Goal: Communication & Community: Participate in discussion

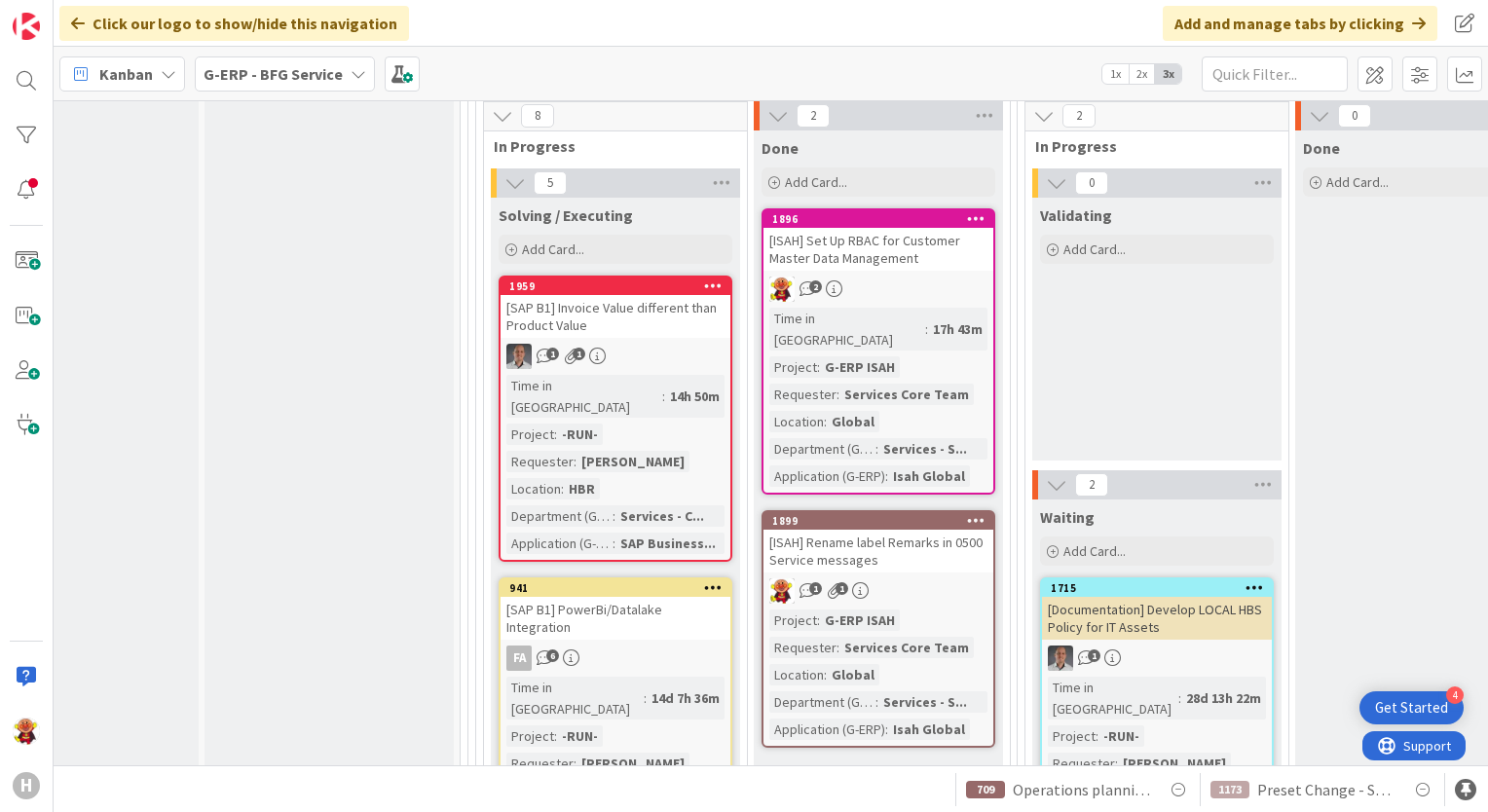
scroll to position [3400, 111]
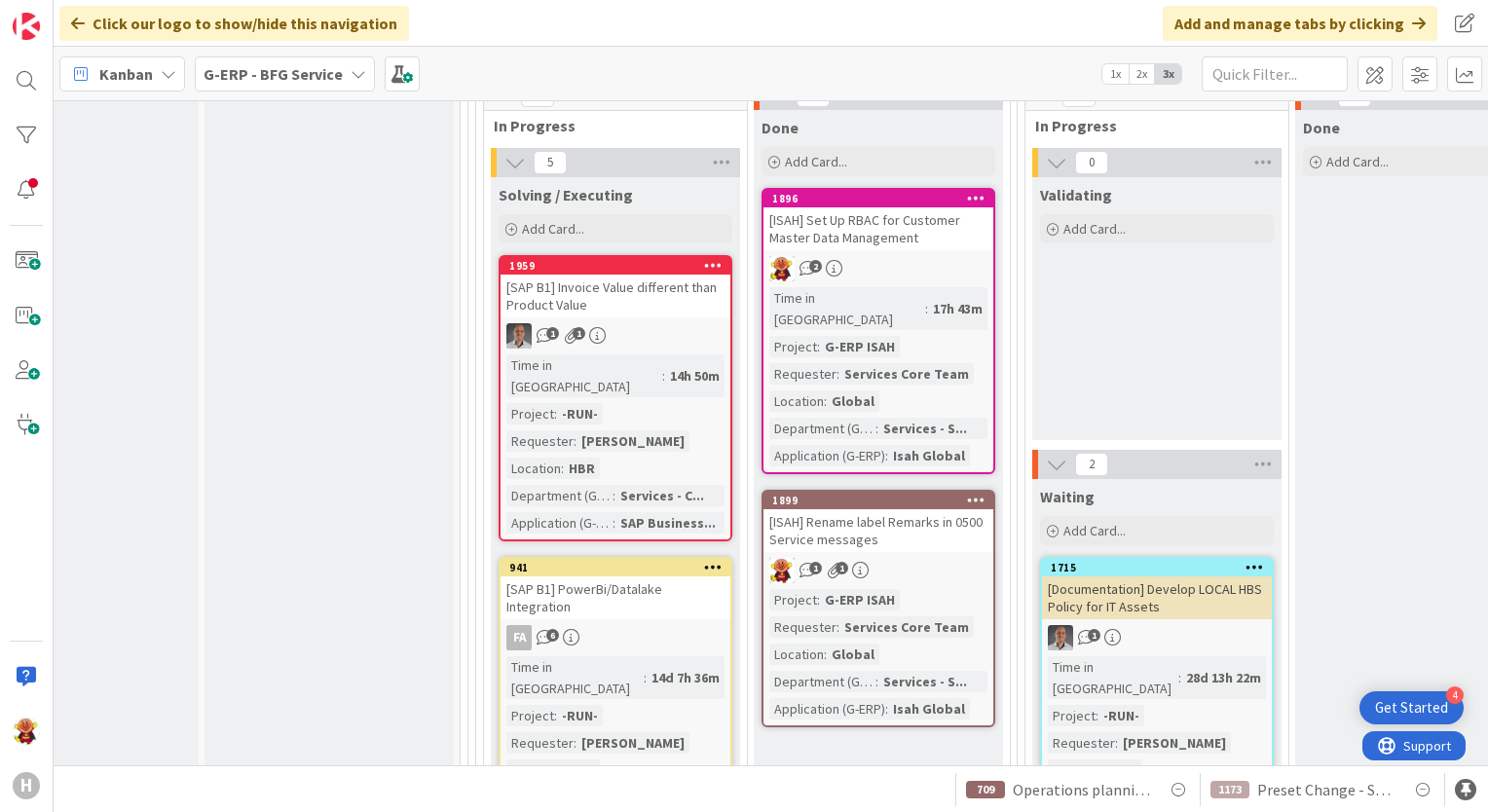
click at [912, 558] on div "1 1" at bounding box center [879, 570] width 230 height 25
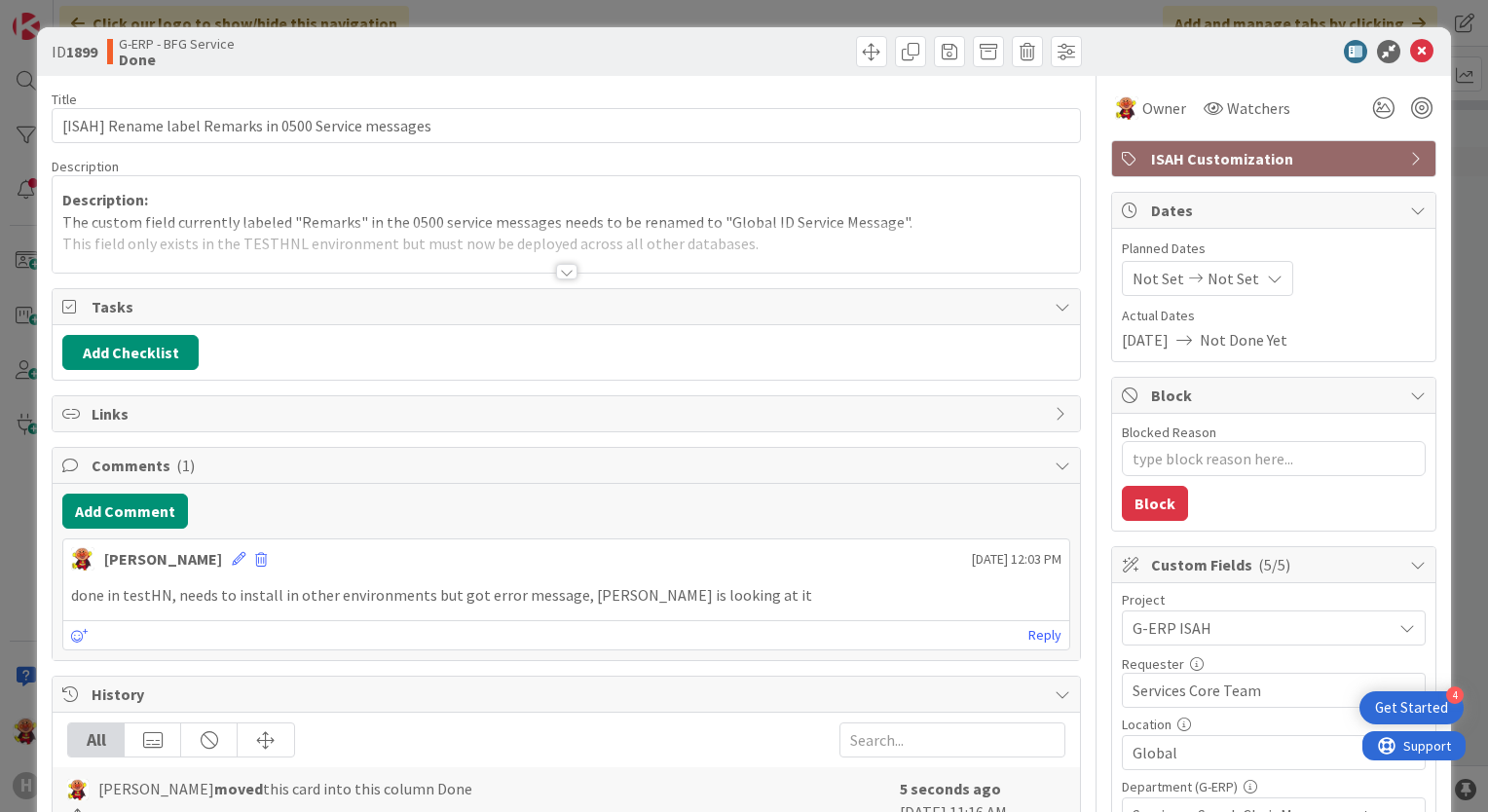
type textarea "x"
click at [132, 487] on div "Add Comment [PERSON_NAME] [DATE] 12:03 PM done in testHN, needs to install in o…" at bounding box center [567, 571] width 1028 height 176
click at [132, 506] on button "Add Comment" at bounding box center [125, 511] width 126 height 35
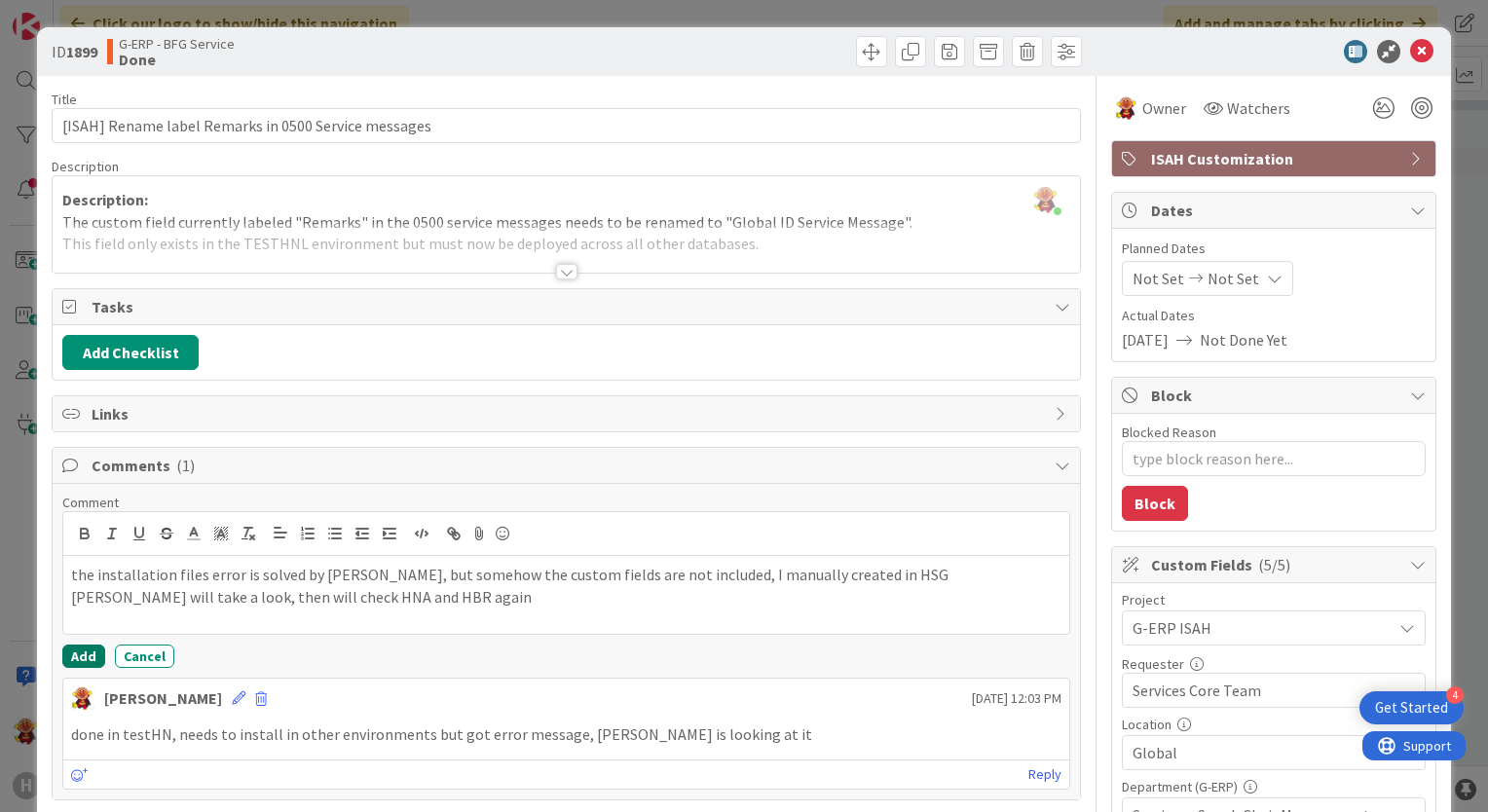
click at [79, 656] on button "Add" at bounding box center [84, 656] width 43 height 23
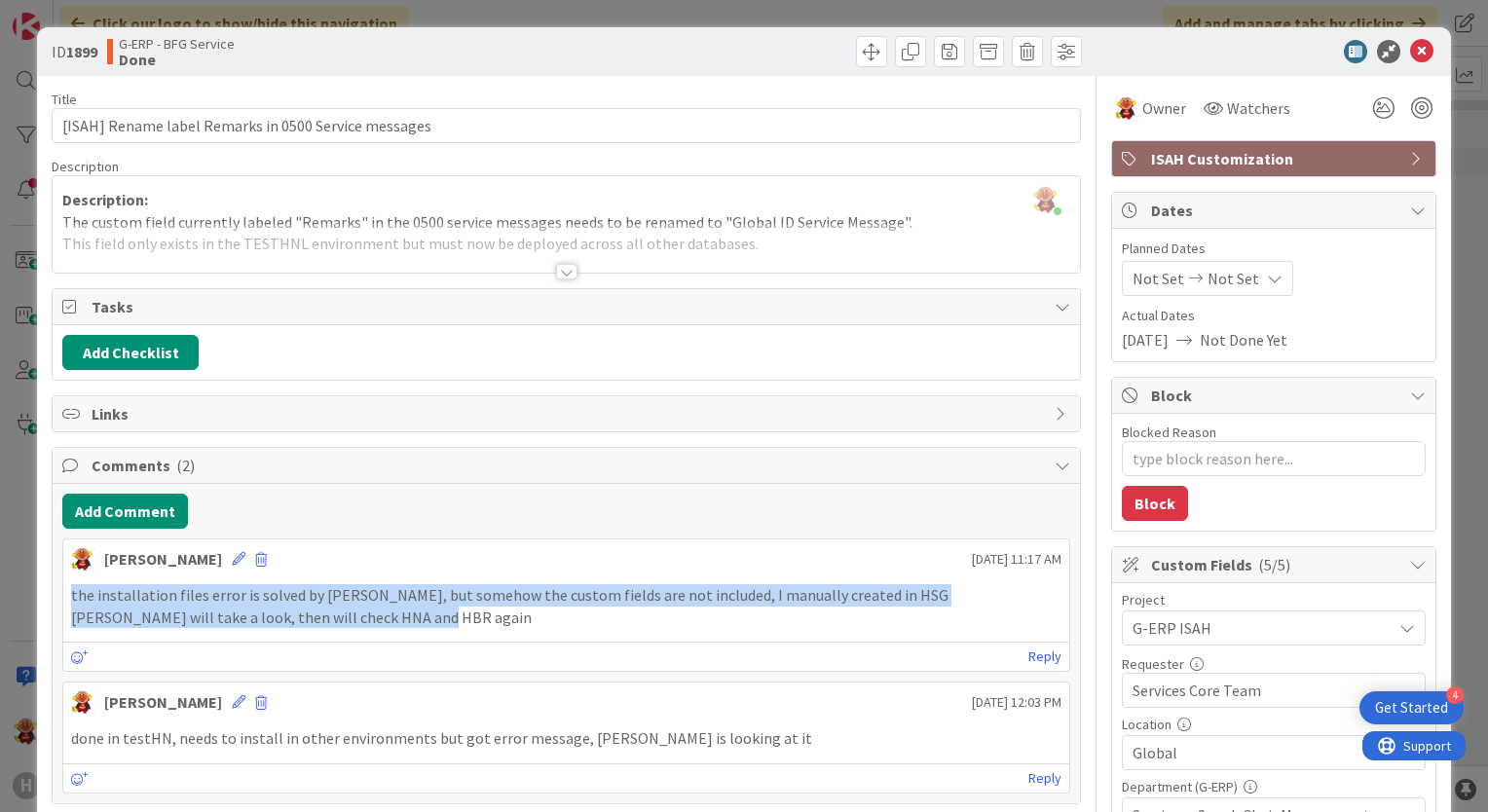
drag, startPoint x: 457, startPoint y: 614, endPoint x: 31, endPoint y: 585, distance: 427.0
click at [31, 585] on div "ID 1899 G-ERP - BFG Service Done Title 52 / 128 [ISAH] Rename label Remarks in …" at bounding box center [744, 406] width 1488 height 812
copy div "the installation files error is solved by [PERSON_NAME], but somehow the custom…"
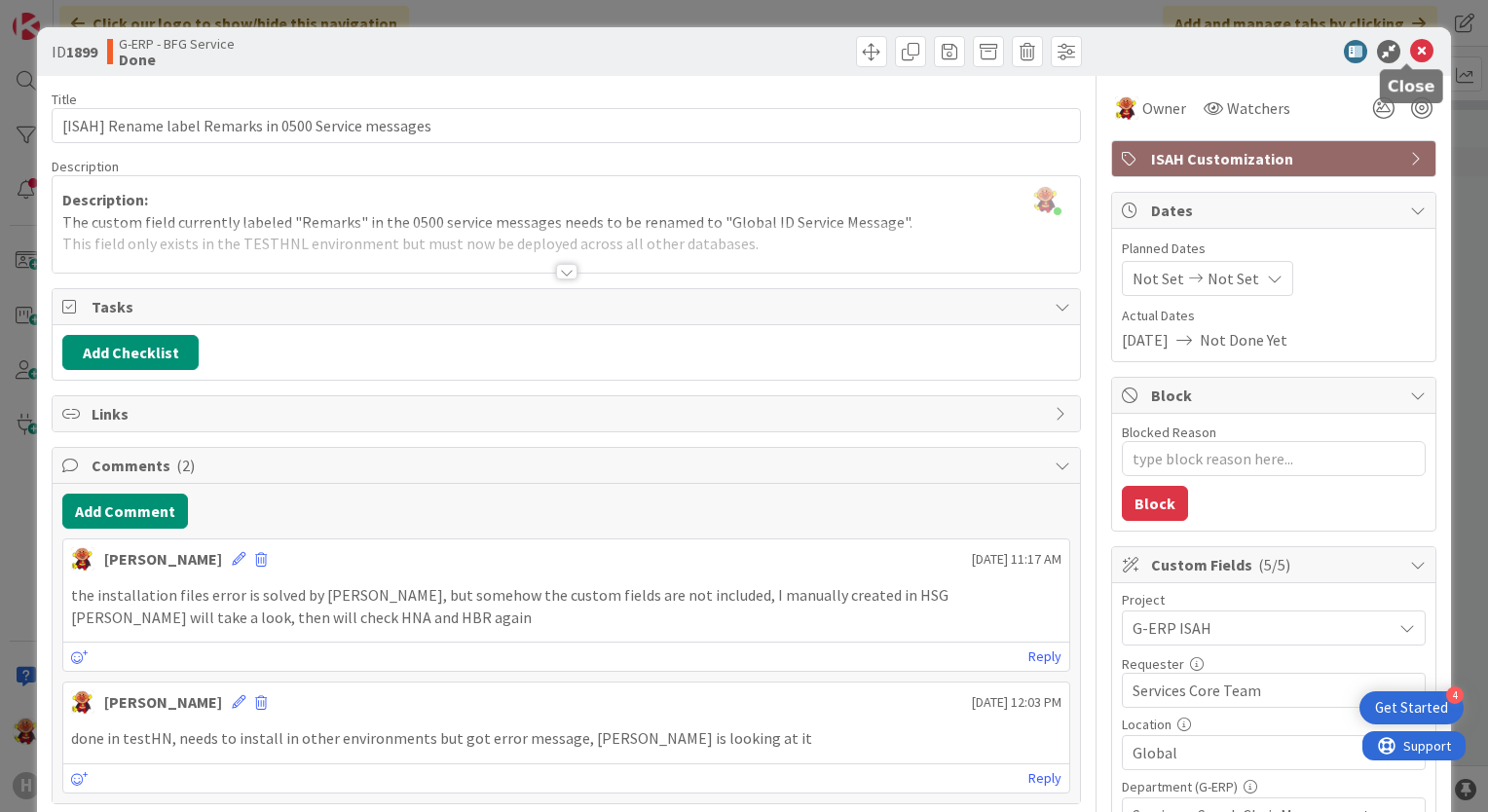
click at [1415, 40] on icon at bounding box center [1423, 52] width 23 height 23
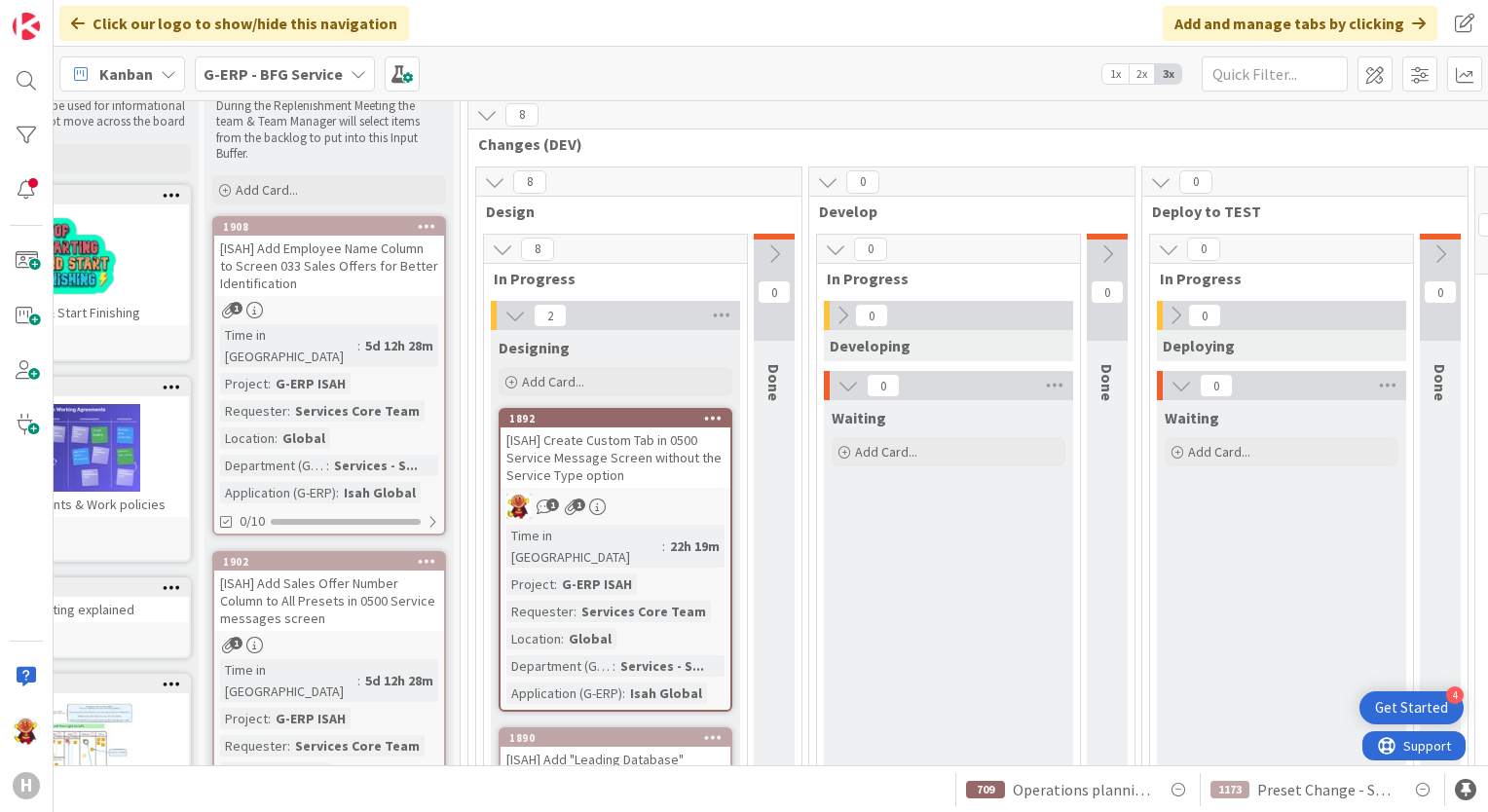
scroll to position [0, 111]
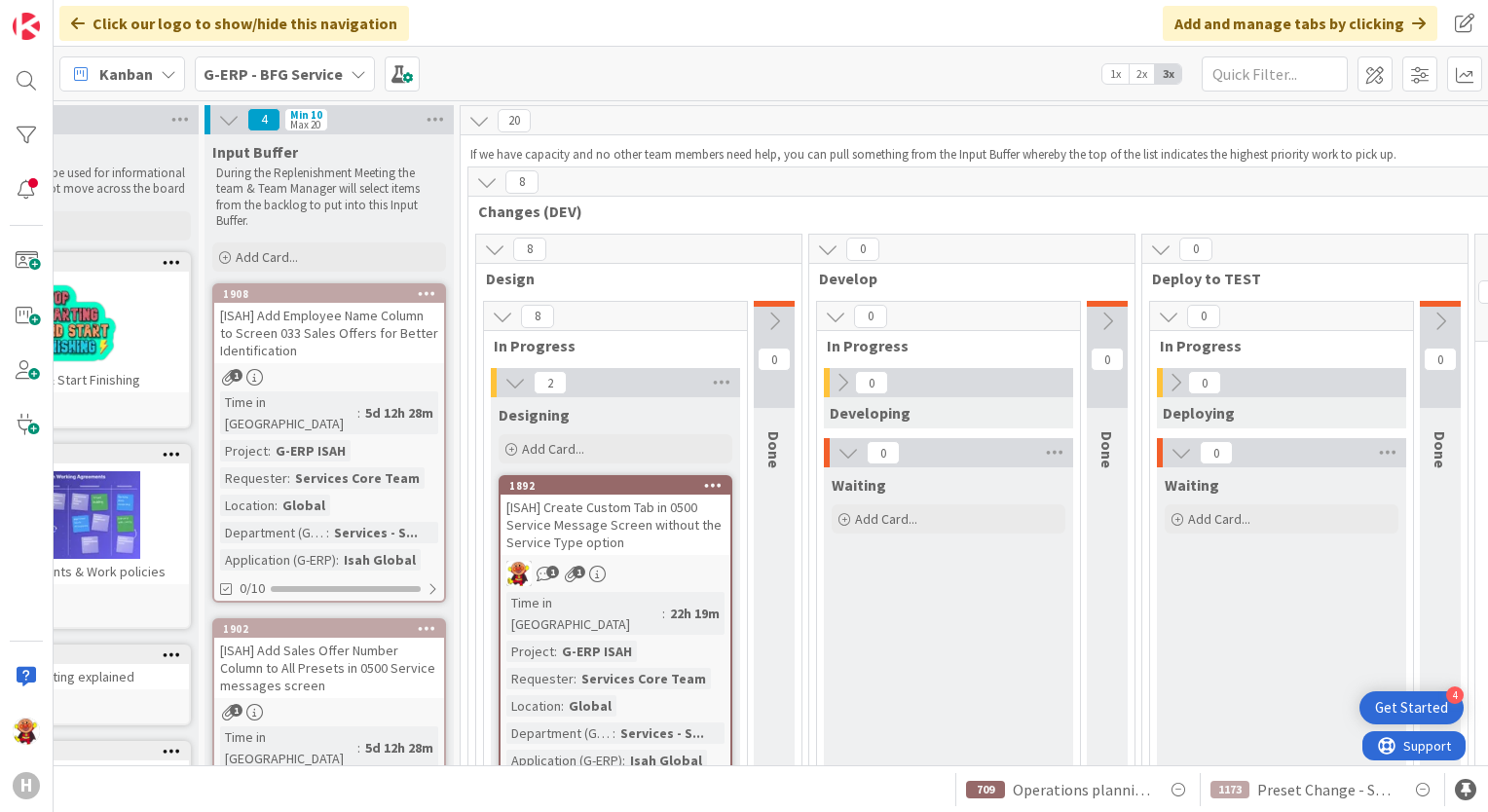
click at [609, 539] on div "[ISAH] Create Custom Tab in 0500 Service Message Screen without the Service Typ…" at bounding box center [615, 524] width 230 height 60
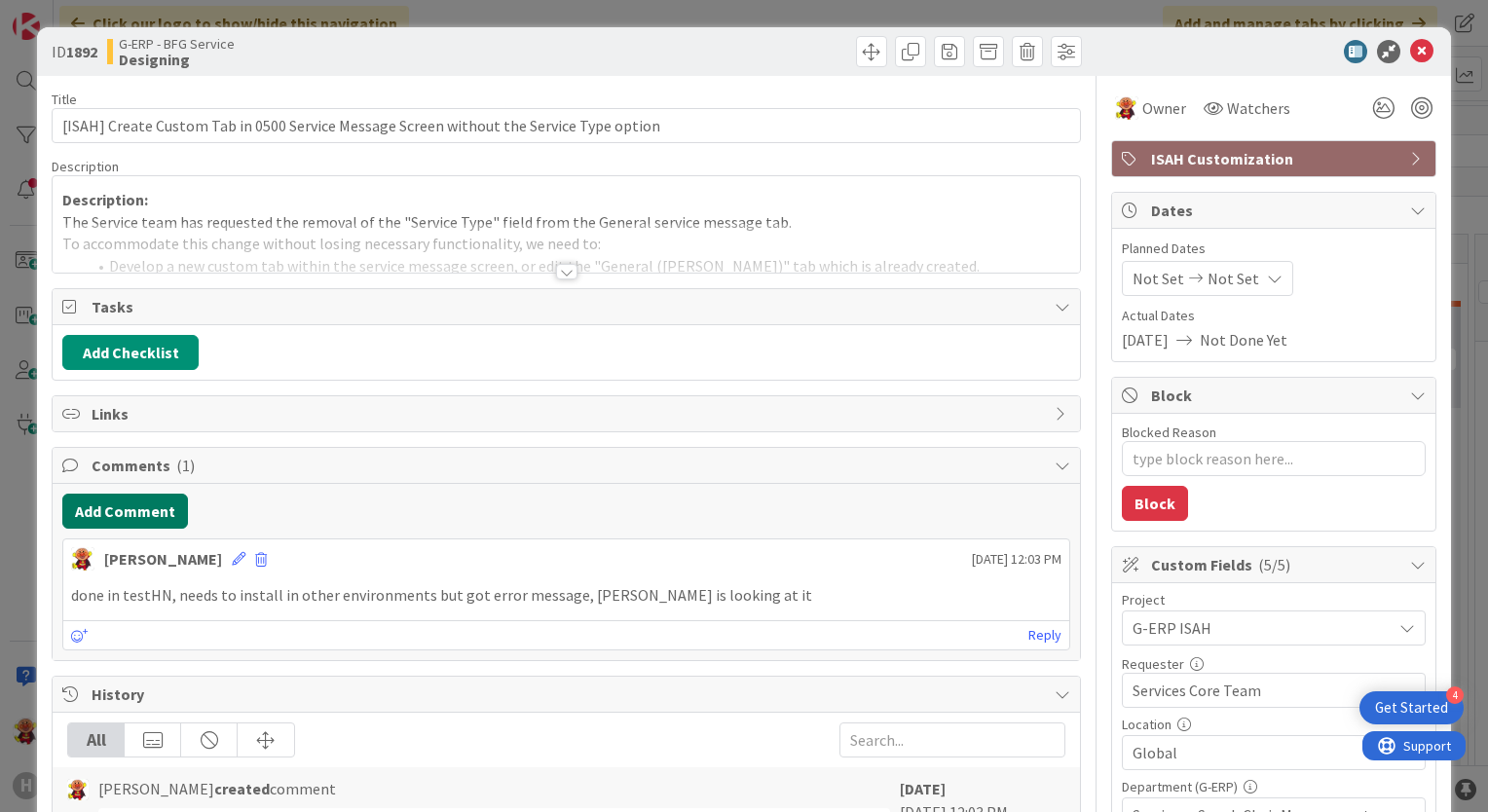
click at [140, 510] on button "Add Comment" at bounding box center [125, 511] width 126 height 35
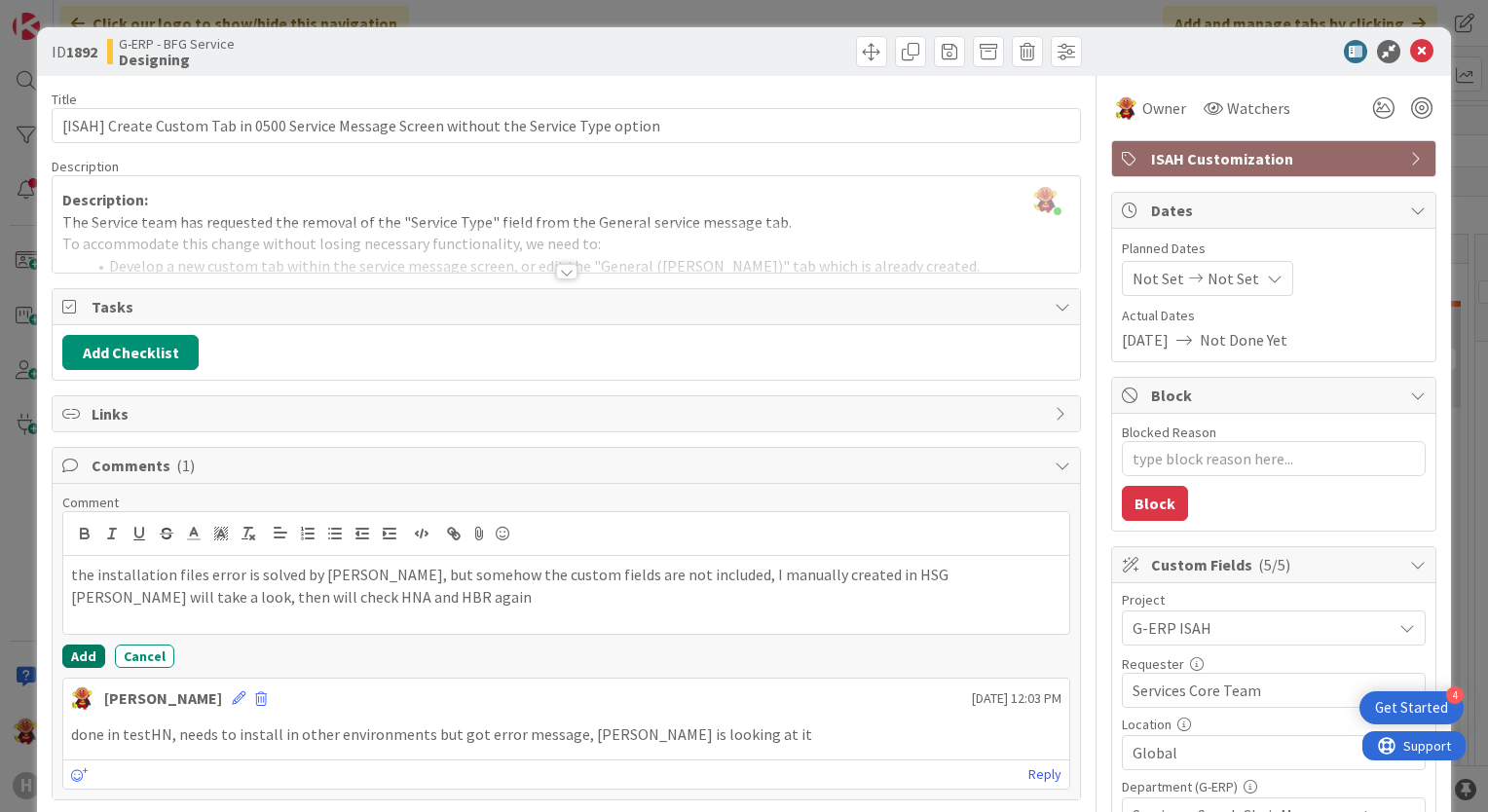
click at [82, 644] on button "Add" at bounding box center [84, 656] width 43 height 23
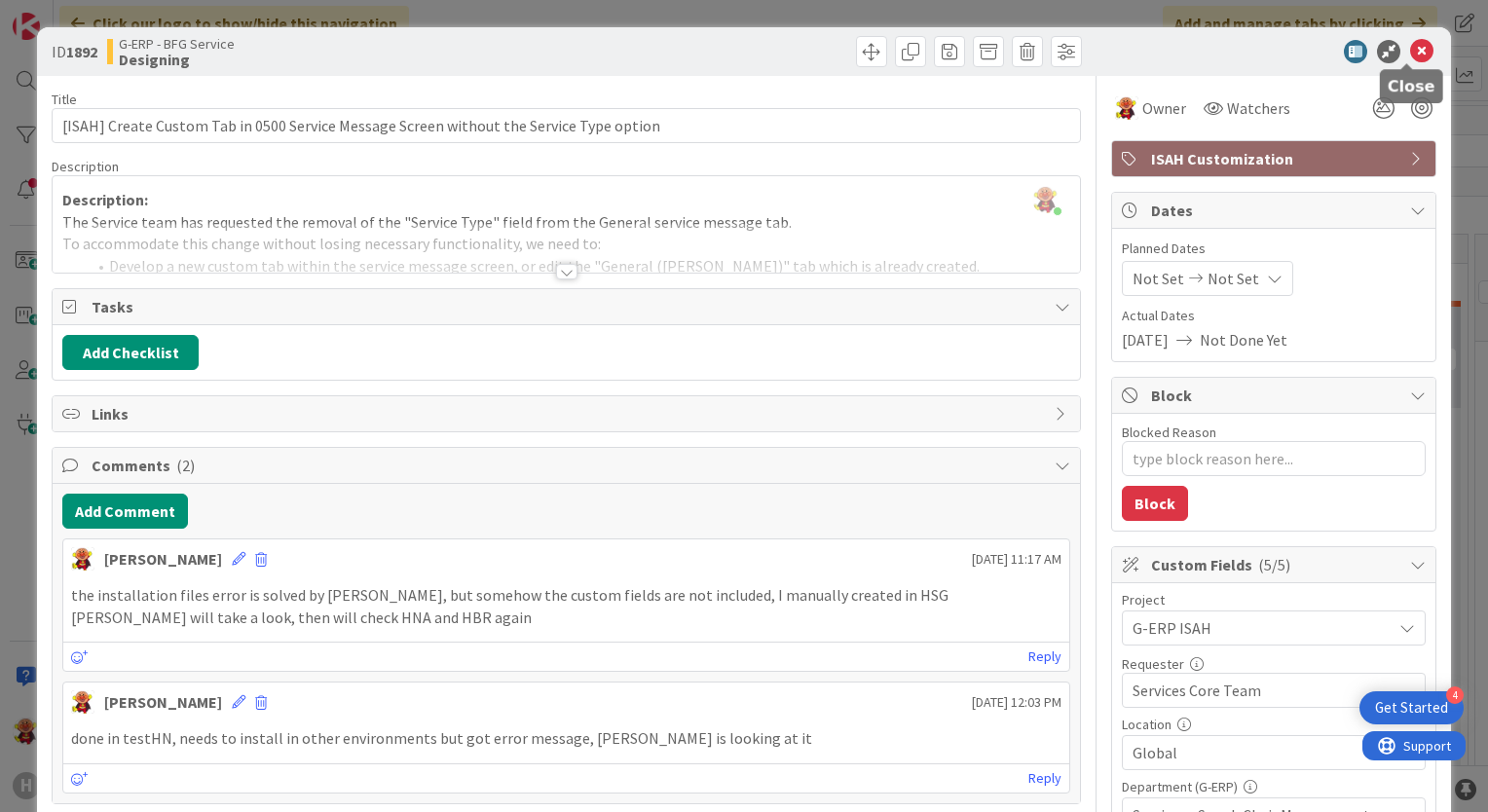
click at [1411, 51] on icon at bounding box center [1423, 52] width 23 height 23
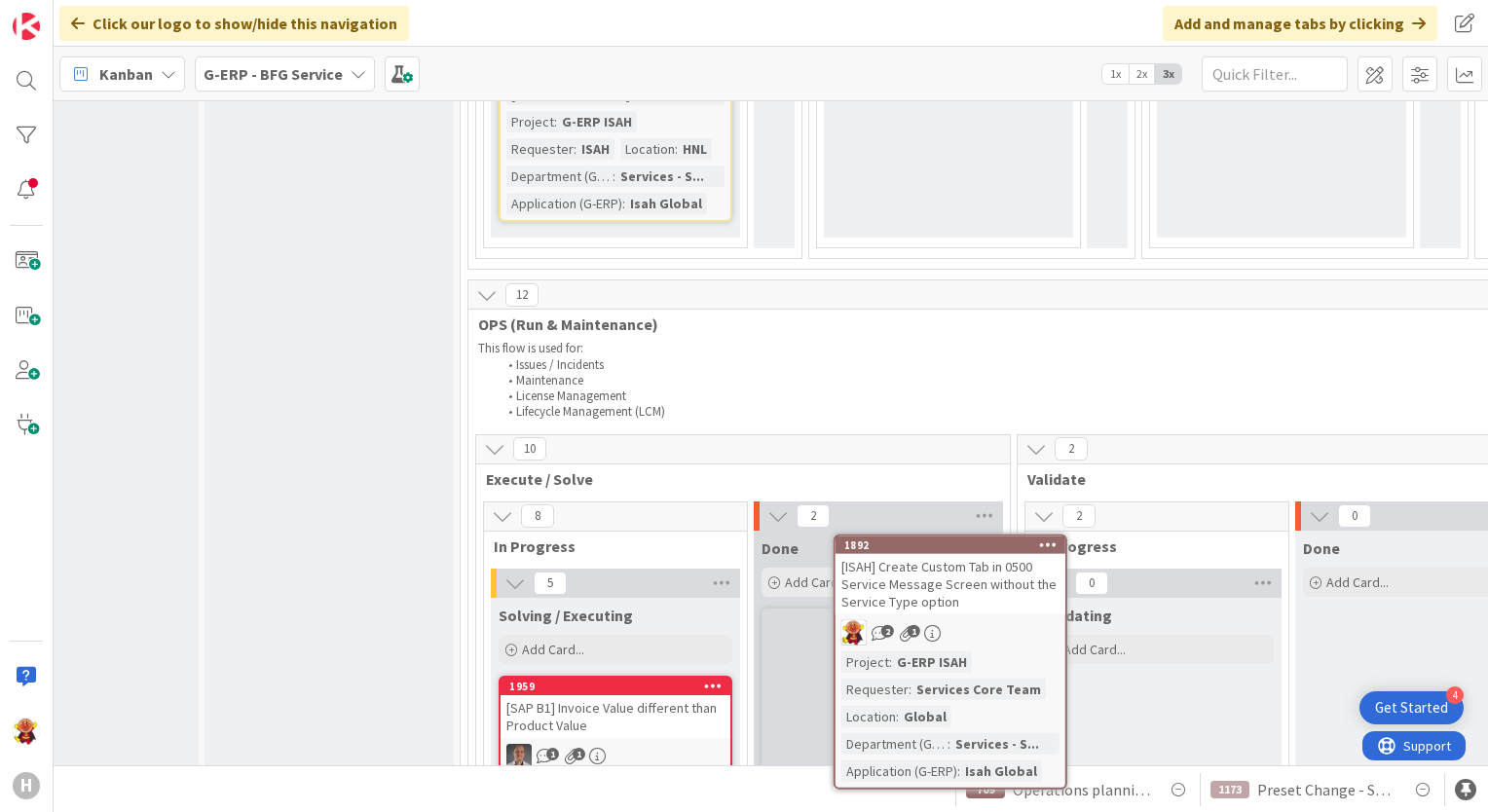
scroll to position [2664, 111]
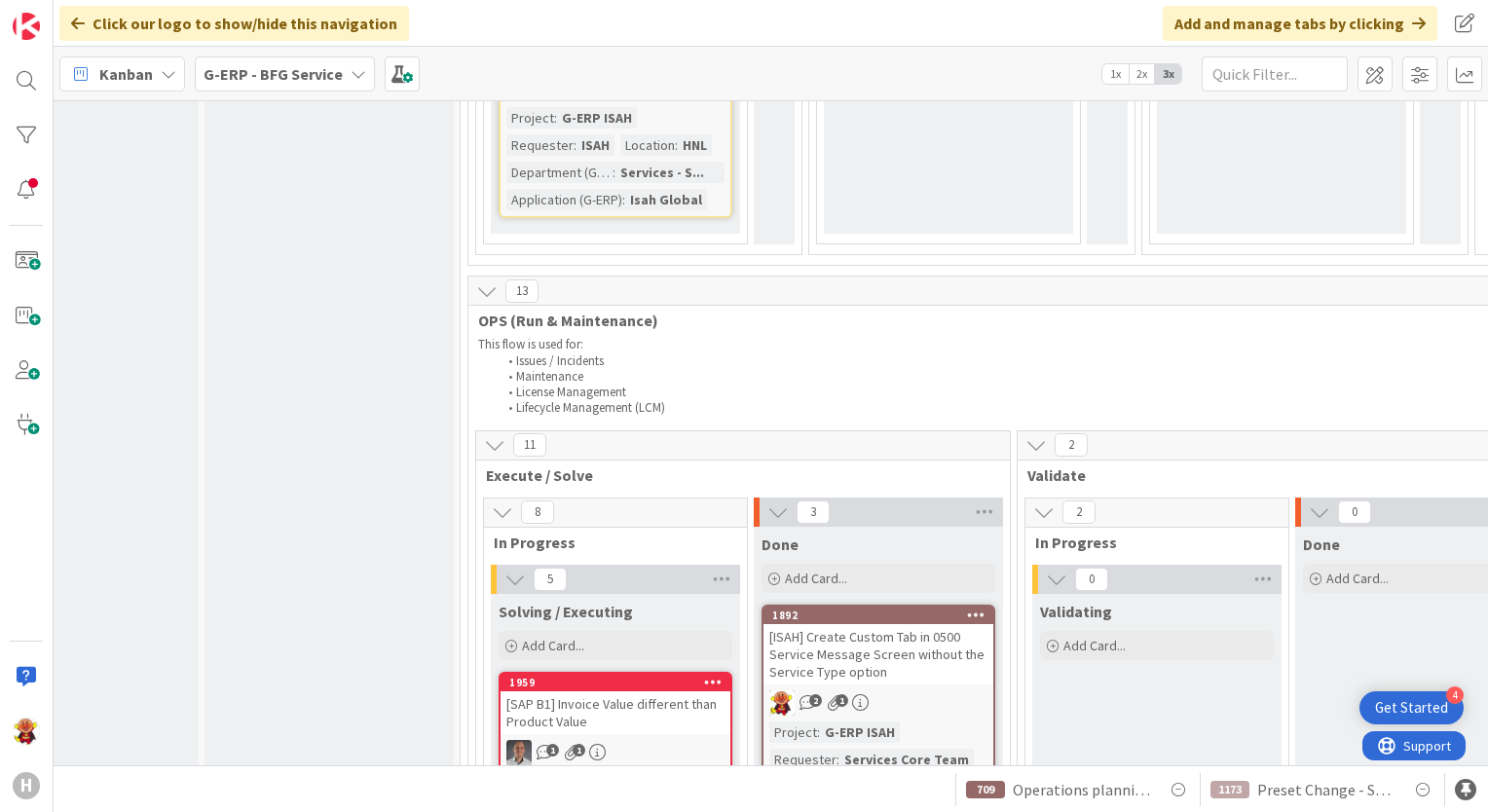
click at [946, 624] on div "[ISAH] Create Custom Tab in 0500 Service Message Screen without the Service Typ…" at bounding box center [879, 654] width 230 height 60
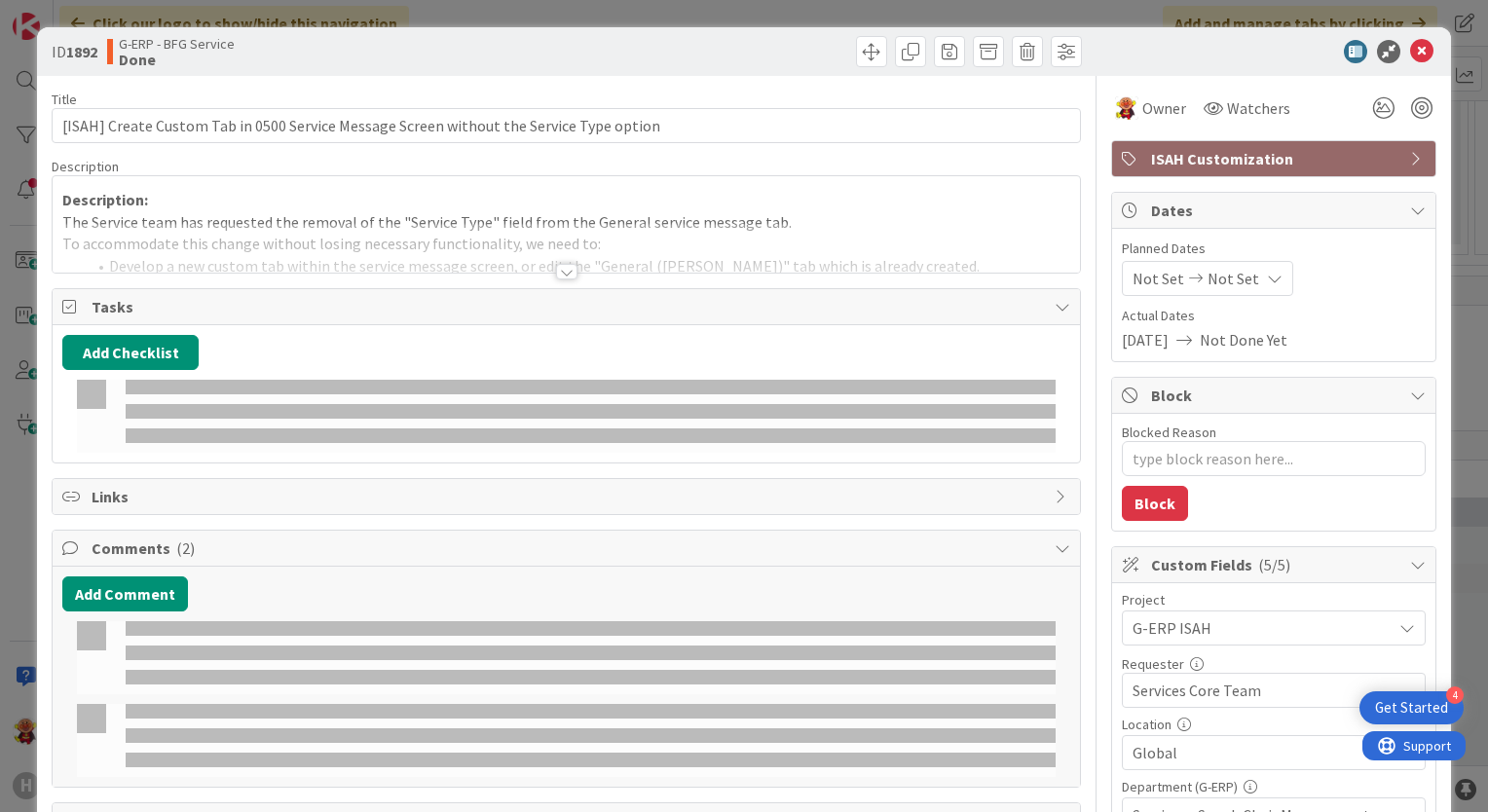
type textarea "x"
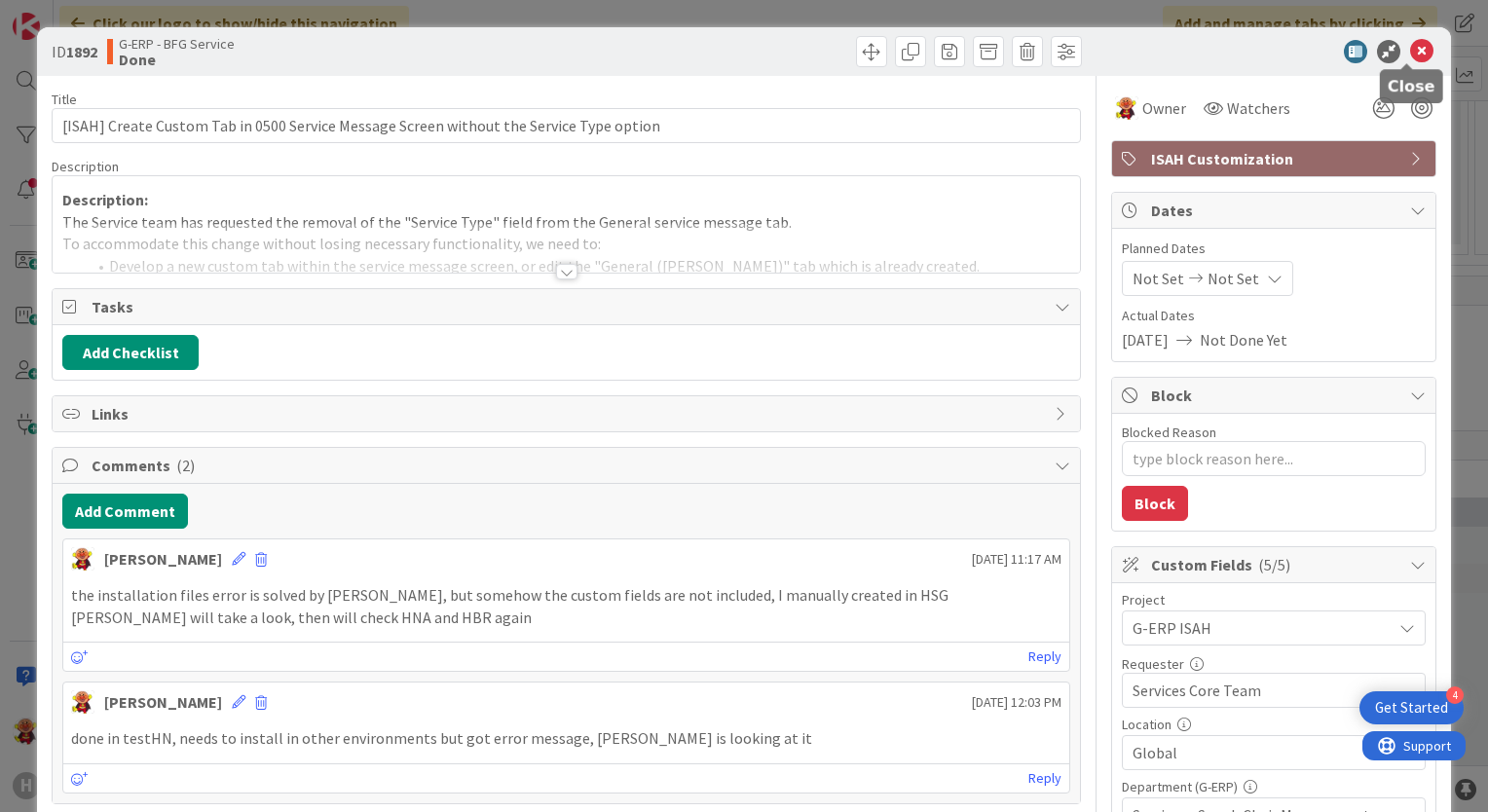
click at [1411, 52] on icon at bounding box center [1423, 52] width 23 height 23
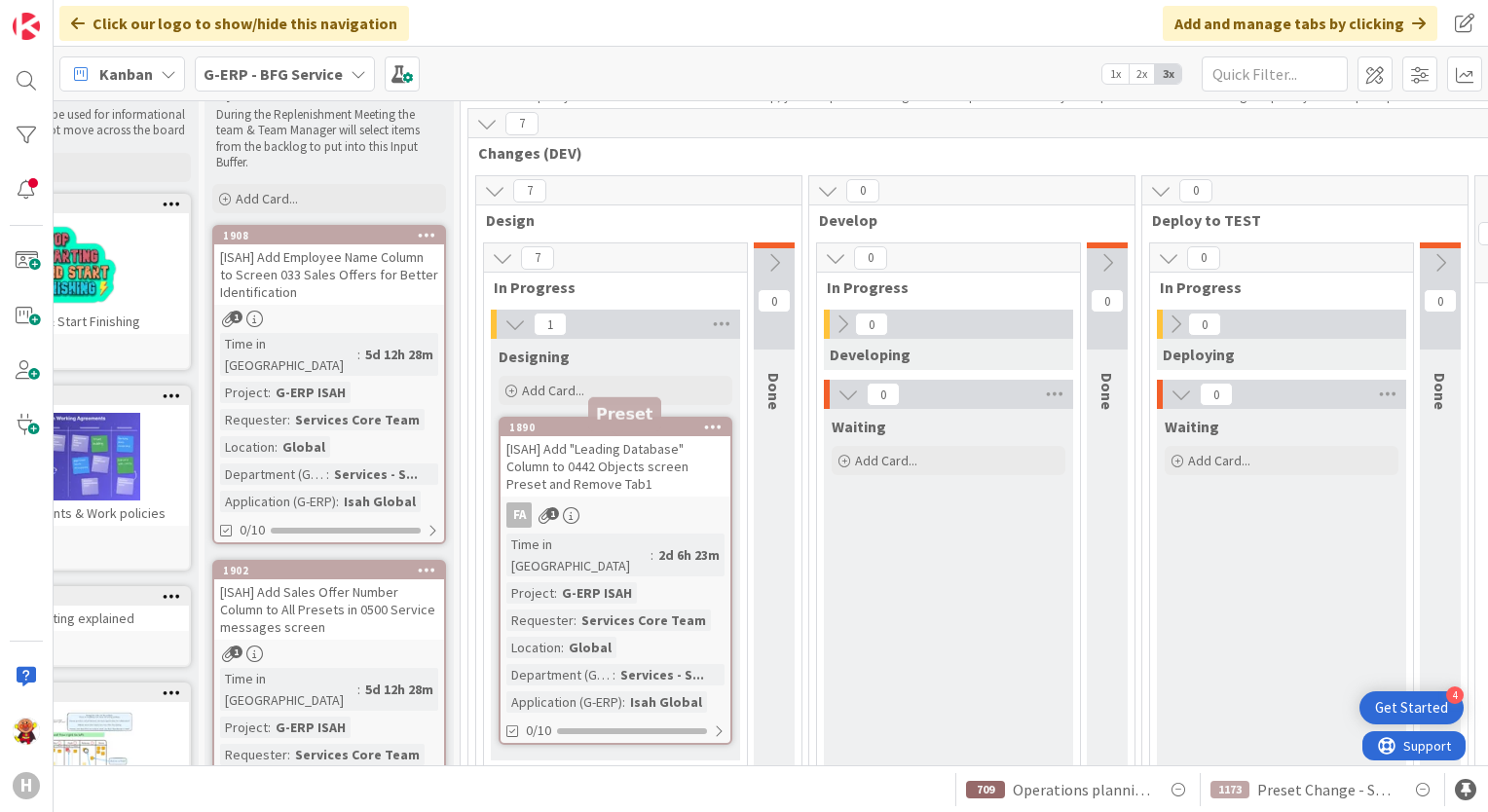
scroll to position [0, 111]
